Goal: Task Accomplishment & Management: Manage account settings

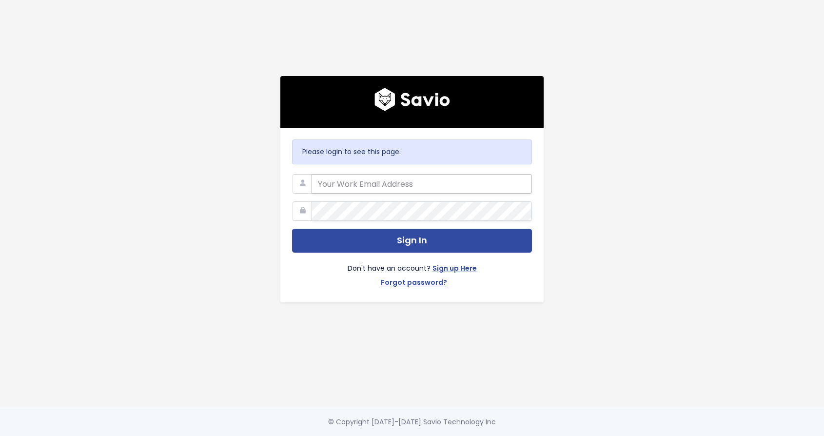
click at [355, 174] on input "email" at bounding box center [421, 183] width 220 height 19
type input "alicia@marsello.com"
click at [292, 229] on button "Sign In" at bounding box center [412, 241] width 240 height 24
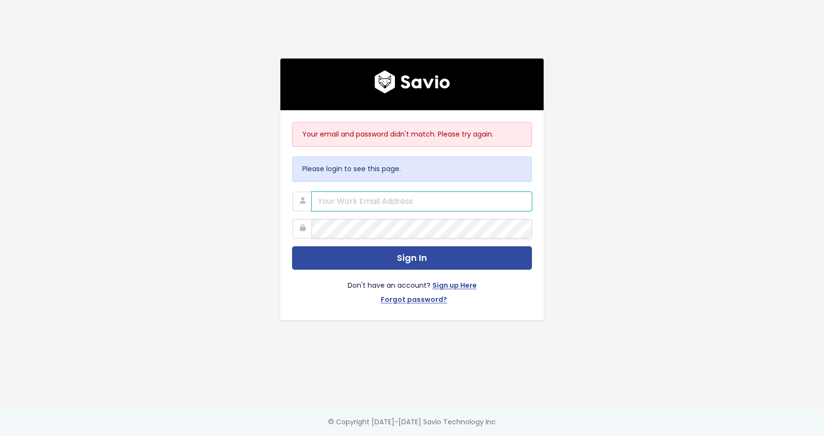
click at [378, 206] on input "email" at bounding box center [421, 201] width 220 height 19
type input "alicia@marsello.com"
click at [292, 246] on button "Sign In" at bounding box center [412, 258] width 240 height 24
click at [398, 297] on link "Forgot password?" at bounding box center [414, 300] width 66 height 14
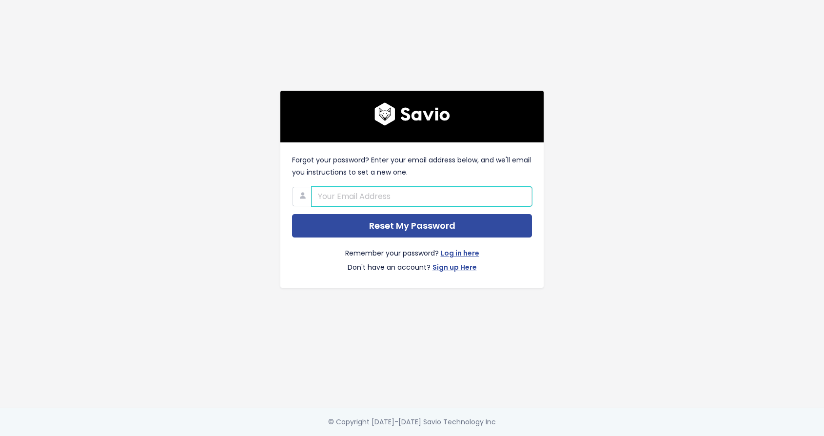
click at [358, 190] on input "text" at bounding box center [421, 196] width 220 height 19
type input "alicia@marsello.com"
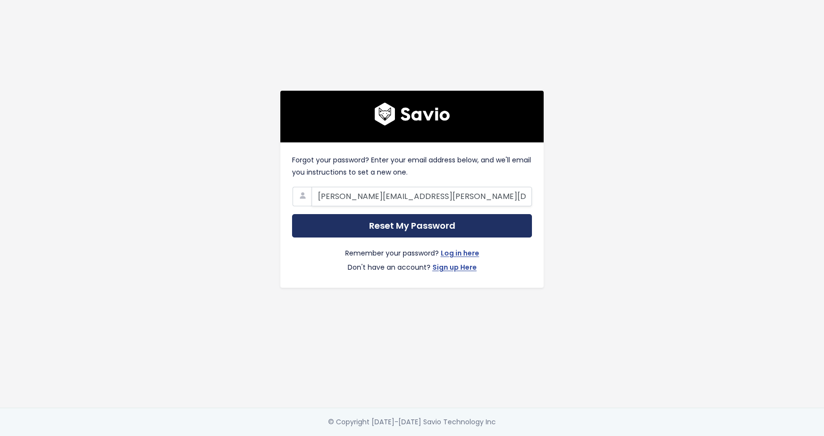
click at [373, 218] on input "Reset My Password" at bounding box center [412, 226] width 240 height 24
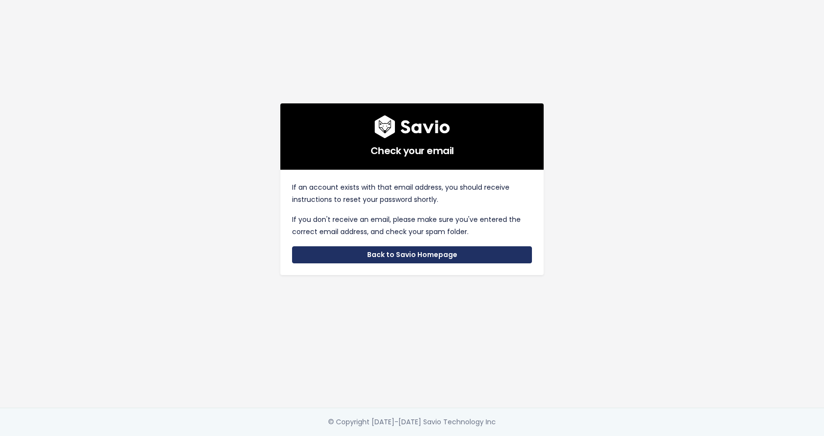
click at [419, 248] on link "Back to Savio Homepage" at bounding box center [412, 255] width 240 height 18
